Goal: Use online tool/utility: Utilize a website feature to perform a specific function

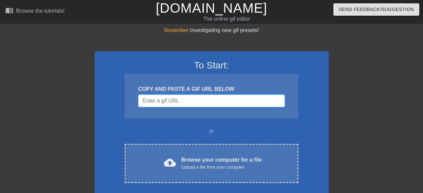
click at [175, 98] on input "Username" at bounding box center [211, 101] width 147 height 13
paste input "[URL][DOMAIN_NAME]"
type input "https://cdn.discordapp.com/attachments/1395178792246579300/1400258329380520109/…"
paste input "https://cdn.discordapp.com/attachments/1395178792246579300/1400258329380520109/…"
type input "https://cdn.discordapp.com/attachments/1395178792246579300/1400258329380520109/…"
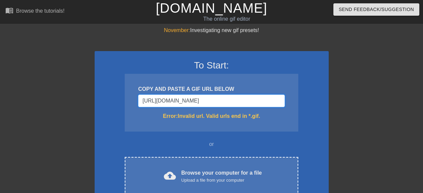
scroll to position [0, 173]
drag, startPoint x: 281, startPoint y: 102, endPoint x: 231, endPoint y: 106, distance: 50.0
click at [231, 106] on input "https://cdn.discordapp.com/attachments/1395178792246579300/1400258329380520109/…" at bounding box center [211, 101] width 147 height 13
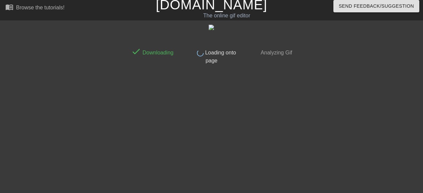
scroll to position [0, 0]
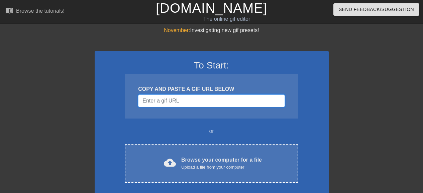
click at [187, 106] on input "Username" at bounding box center [211, 101] width 147 height 13
paste input "[URL][DOMAIN_NAME]"
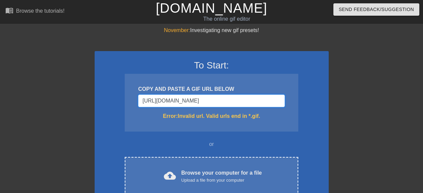
scroll to position [0, 46]
drag, startPoint x: 281, startPoint y: 101, endPoint x: 358, endPoint y: 116, distance: 78.6
type input "[URL][DOMAIN_NAME]"
click at [352, 116] on div at bounding box center [387, 126] width 100 height 201
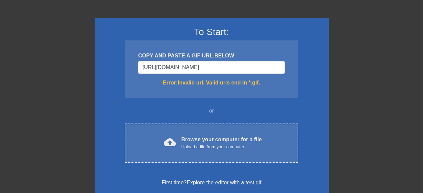
scroll to position [100, 0]
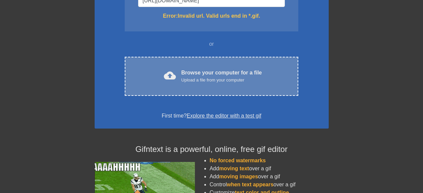
click at [192, 84] on div "cloud_upload Browse your computer for a file Upload a file from your computer C…" at bounding box center [211, 76] width 173 height 39
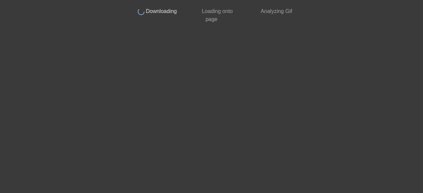
scroll to position [37, 0]
